Goal: Task Accomplishment & Management: Use online tool/utility

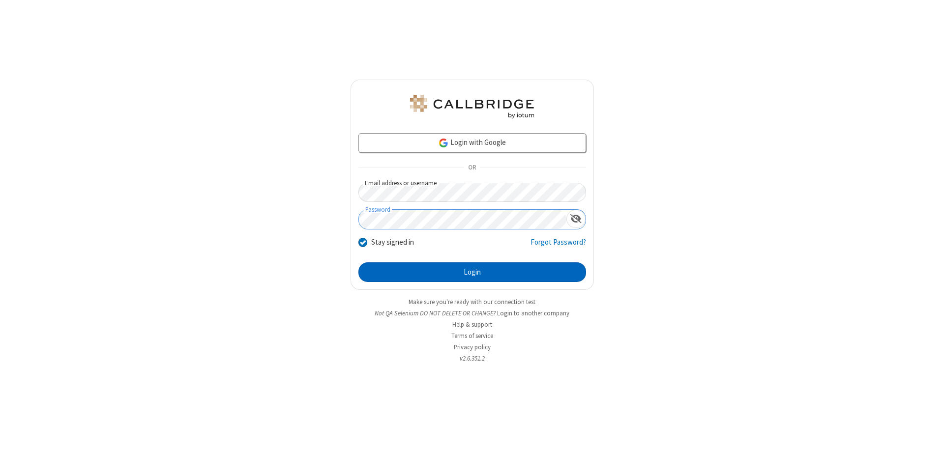
click at [472, 272] on button "Login" at bounding box center [472, 273] width 228 height 20
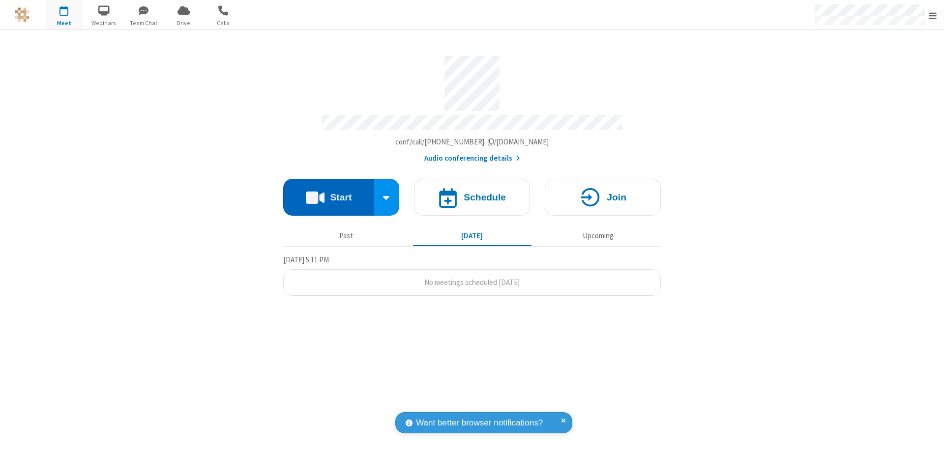
click at [328, 193] on button "Start" at bounding box center [328, 197] width 91 height 37
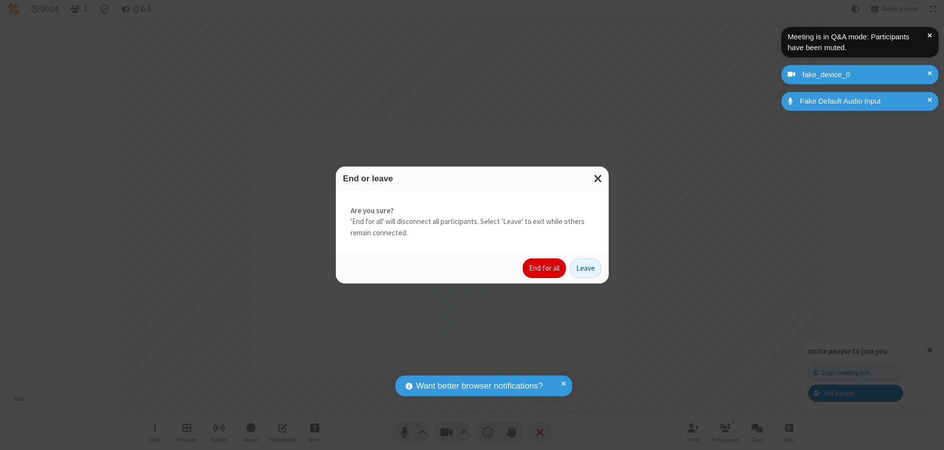
click at [545, 268] on button "End for all" at bounding box center [544, 269] width 43 height 20
